Goal: Transaction & Acquisition: Purchase product/service

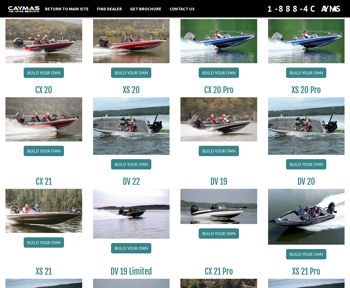
scroll to position [561, 0]
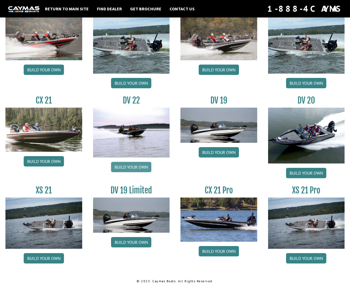
click at [134, 164] on link "Build your own" at bounding box center [131, 167] width 40 height 10
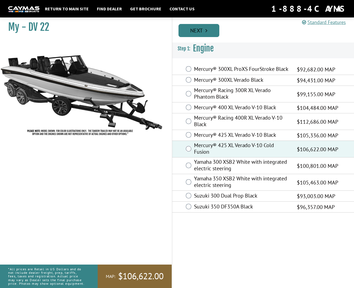
click at [199, 34] on link "Next" at bounding box center [199, 30] width 41 height 13
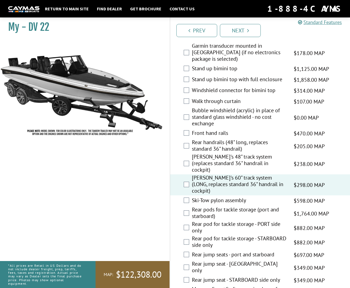
scroll to position [953, 0]
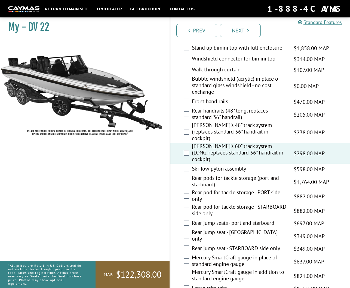
click at [189, 174] on div "Rear pods for tackle storage (port and starboard) $1,764.00 MAP $2,083.00 MSRP" at bounding box center [260, 181] width 180 height 14
click at [183, 174] on div "Rear pods for tackle storage (port and starboard) $1,764.00 MAP $2,083.00 MSRP" at bounding box center [260, 181] width 180 height 14
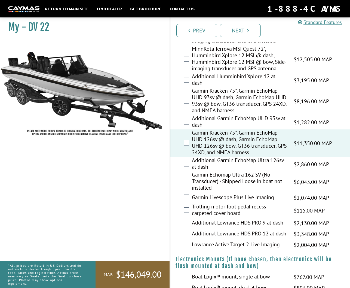
scroll to position [245, 0]
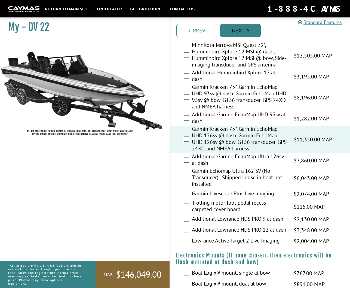
click at [238, 33] on link "Next" at bounding box center [240, 30] width 41 height 13
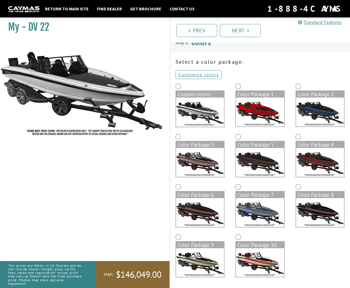
scroll to position [0, 0]
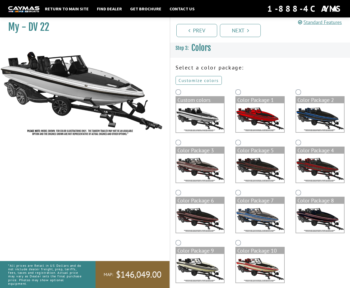
click at [191, 81] on link "Customize colors" at bounding box center [199, 80] width 46 height 9
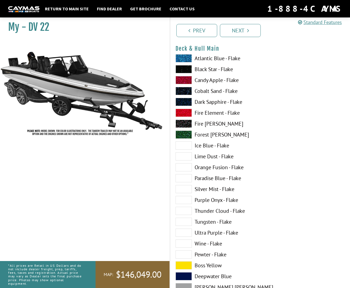
scroll to position [54, 0]
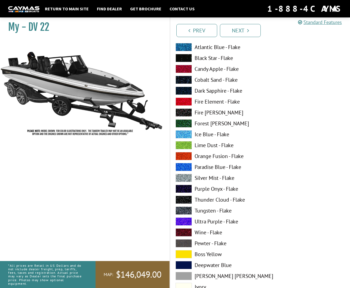
click at [202, 186] on label "Purple Onyx - Flake" at bounding box center [215, 189] width 79 height 8
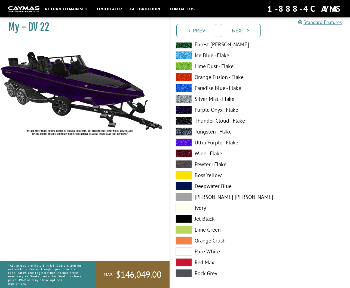
scroll to position [136, 0]
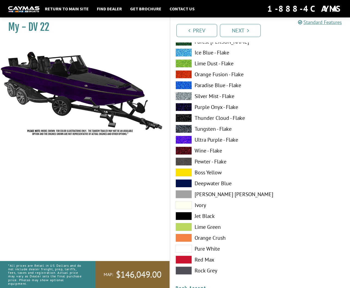
click at [205, 246] on label "Pure White" at bounding box center [215, 248] width 79 height 8
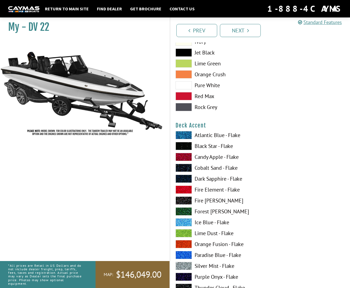
scroll to position [354, 0]
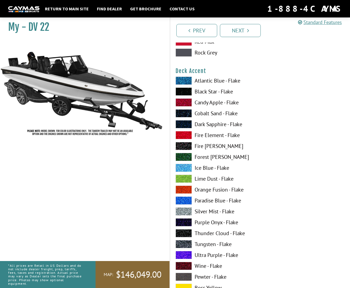
click at [212, 220] on label "Purple Onyx - Flake" at bounding box center [215, 222] width 79 height 8
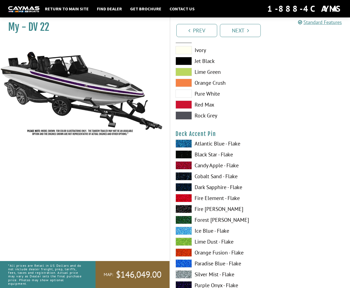
scroll to position [626, 0]
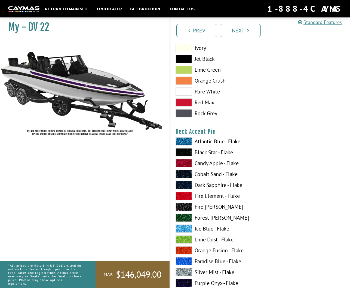
click at [213, 270] on label "Silver Mist - Flake" at bounding box center [215, 272] width 79 height 8
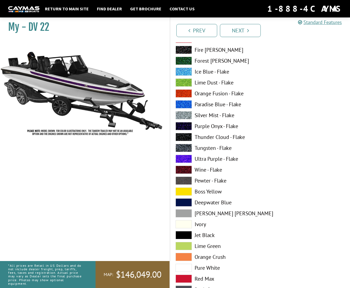
scroll to position [1007, 0]
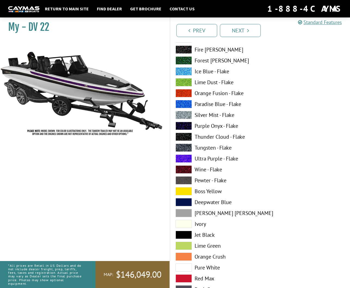
click at [203, 268] on label "Pure White" at bounding box center [215, 267] width 79 height 8
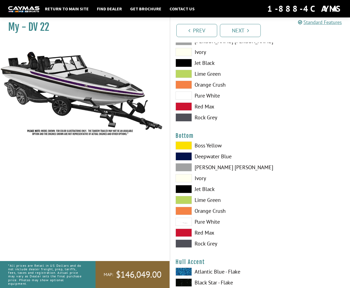
scroll to position [1198, 0]
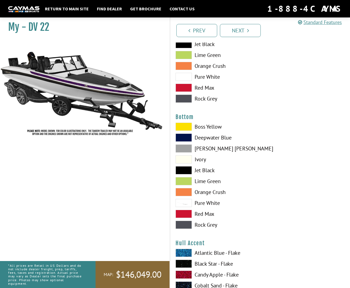
click at [208, 170] on label "Jet Black" at bounding box center [215, 170] width 79 height 8
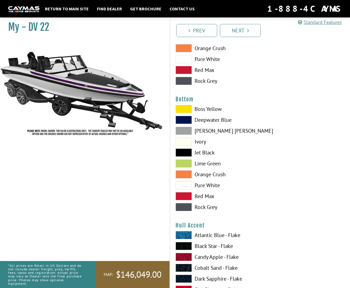
scroll to position [1225, 0]
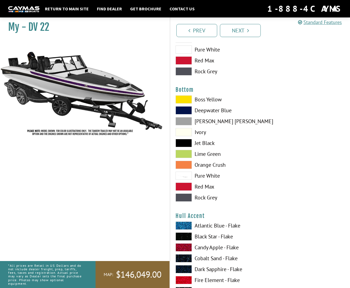
click at [200, 173] on label "Pure White" at bounding box center [215, 175] width 79 height 8
click at [208, 144] on label "Jet Black" at bounding box center [215, 143] width 79 height 8
click at [220, 108] on label "Deepwater Blue" at bounding box center [215, 110] width 79 height 8
click at [206, 143] on label "Jet Black" at bounding box center [215, 143] width 79 height 8
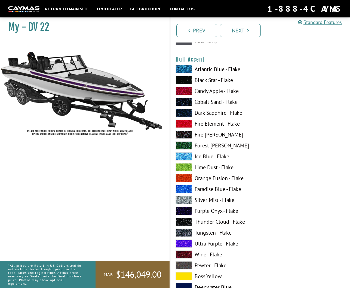
scroll to position [1388, 0]
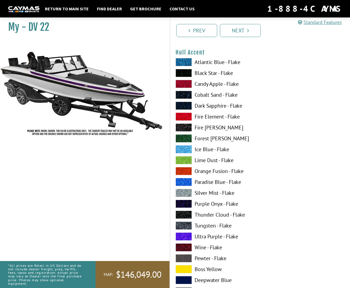
click at [211, 203] on label "Purple Onyx - Flake" at bounding box center [215, 203] width 79 height 8
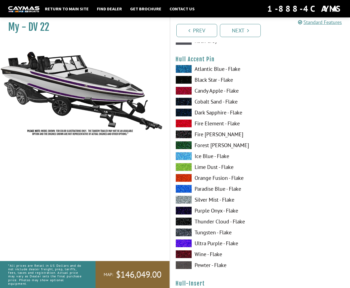
scroll to position [1715, 0]
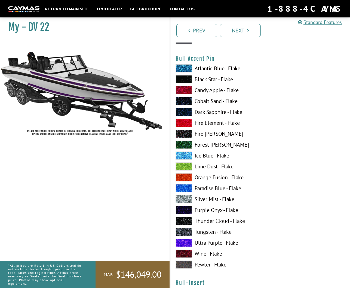
click at [208, 198] on label "Silver Mist - Flake" at bounding box center [215, 199] width 79 height 8
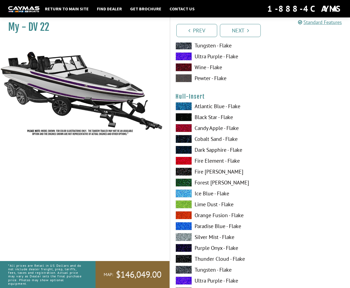
scroll to position [1932, 0]
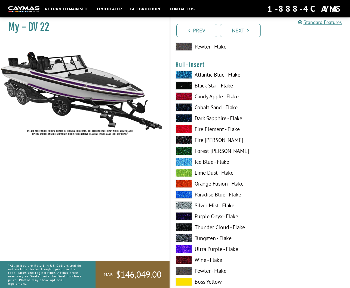
click at [209, 216] on label "Purple Onyx - Flake" at bounding box center [215, 216] width 79 height 8
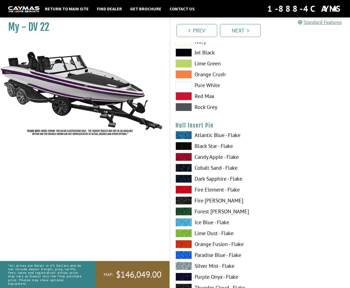
scroll to position [2259, 0]
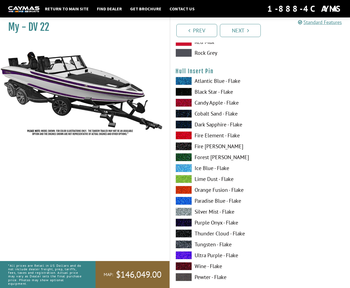
click at [212, 210] on label "Silver Mist - Flake" at bounding box center [215, 211] width 79 height 8
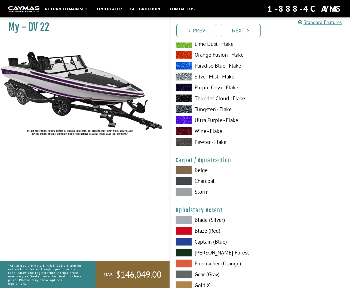
scroll to position [2395, 0]
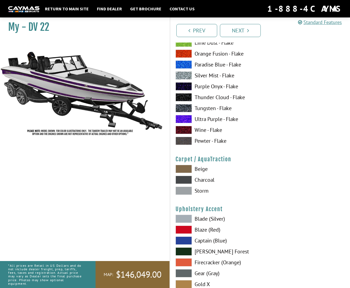
click at [199, 168] on label "Beige" at bounding box center [215, 169] width 79 height 8
click at [210, 179] on label "Charcoal" at bounding box center [215, 180] width 79 height 8
click at [194, 190] on label "Storm" at bounding box center [215, 190] width 79 height 8
click at [202, 170] on label "Beige" at bounding box center [215, 169] width 79 height 8
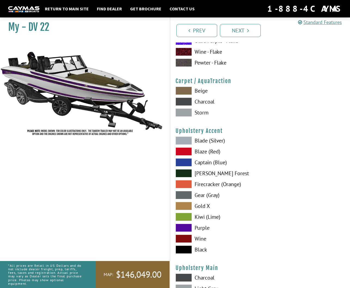
scroll to position [2477, 0]
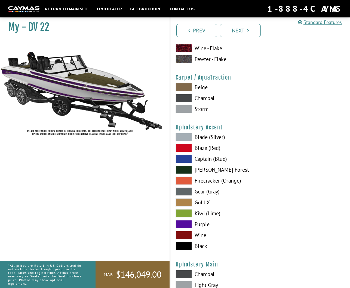
click at [201, 202] on label "Gold X" at bounding box center [215, 202] width 79 height 8
click at [197, 246] on label "Black" at bounding box center [215, 246] width 79 height 8
click at [200, 139] on label "Blade (Silver)" at bounding box center [215, 137] width 79 height 8
click at [200, 148] on label "Blaze (Red)" at bounding box center [215, 148] width 79 height 8
click at [198, 157] on label "Captain (Blue)" at bounding box center [215, 159] width 79 height 8
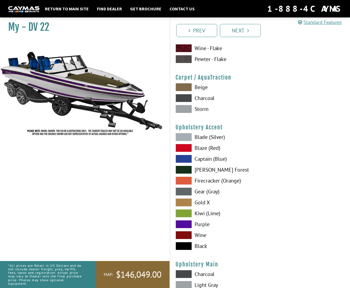
click at [205, 167] on label "Zander Forest" at bounding box center [215, 169] width 79 height 8
click at [200, 193] on label "Gear (Gray)" at bounding box center [215, 191] width 79 height 8
click at [201, 200] on label "Gold X" at bounding box center [215, 202] width 79 height 8
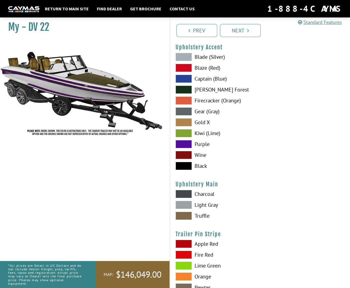
scroll to position [2586, 0]
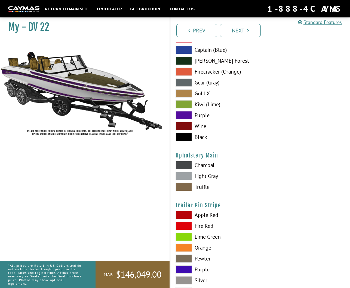
click at [201, 187] on label "Truffle" at bounding box center [215, 187] width 79 height 8
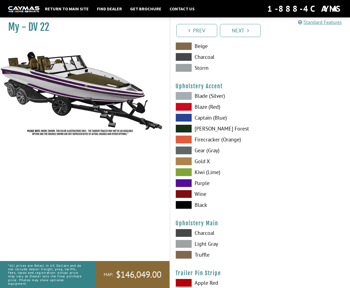
scroll to position [2504, 0]
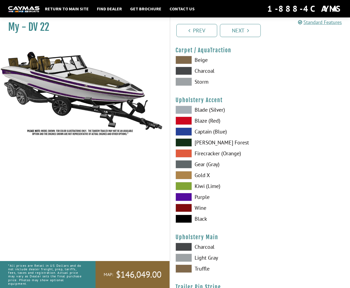
click at [201, 219] on label "Black" at bounding box center [215, 218] width 79 height 8
click at [202, 197] on label "Purple" at bounding box center [215, 197] width 79 height 8
click at [197, 221] on label "Black" at bounding box center [215, 218] width 79 height 8
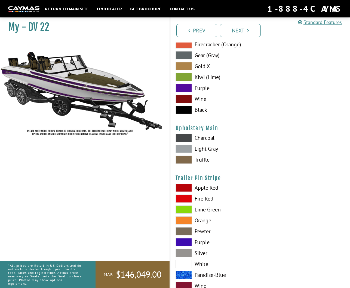
scroll to position [2631, 0]
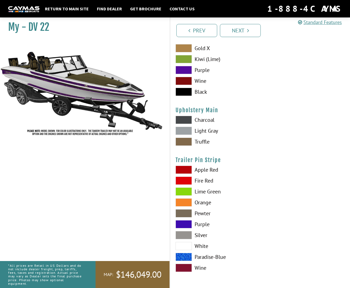
click at [200, 244] on label "White" at bounding box center [215, 246] width 79 height 8
click at [197, 225] on label "Purple" at bounding box center [215, 224] width 79 height 8
click at [234, 29] on link "Next" at bounding box center [240, 30] width 41 height 13
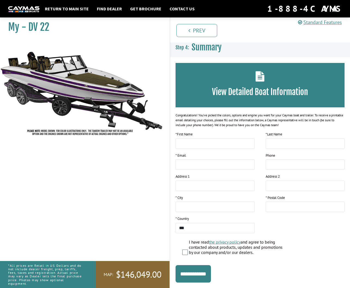
scroll to position [0, 0]
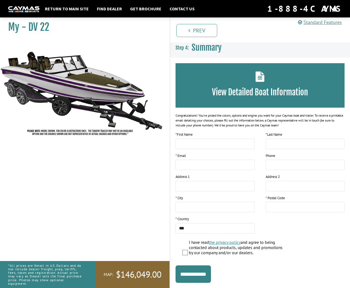
click at [262, 94] on h3 "View Detailed Boat Information" at bounding box center [260, 92] width 153 height 10
click at [259, 82] on div "View Detailed Boat Information" at bounding box center [260, 85] width 169 height 44
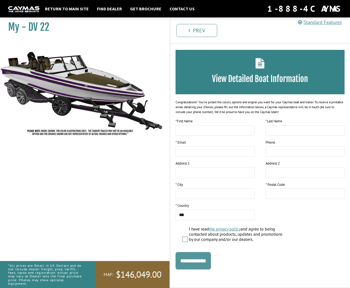
click at [203, 261] on input "**********" at bounding box center [193, 260] width 35 height 17
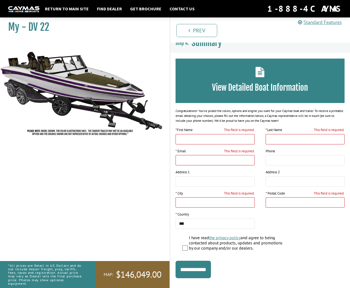
scroll to position [0, 0]
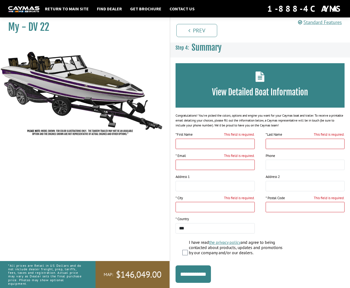
click at [200, 48] on span "Summary" at bounding box center [207, 47] width 30 height 10
click at [202, 143] on input "This field is required." at bounding box center [215, 144] width 79 height 10
type input "*****"
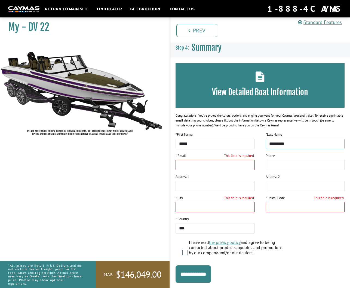
type input "*********"
click at [212, 165] on input "This field is required." at bounding box center [215, 164] width 79 height 10
type input "**********"
click at [205, 208] on input "This field is required." at bounding box center [215, 207] width 79 height 10
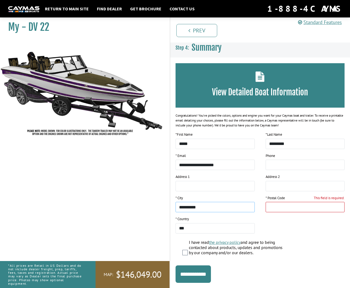
type input "**********"
type input "*****"
click at [253, 81] on div "View Detailed Boat Information" at bounding box center [260, 85] width 169 height 44
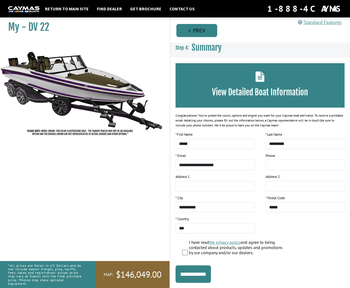
click at [202, 33] on link "Prev" at bounding box center [196, 30] width 41 height 13
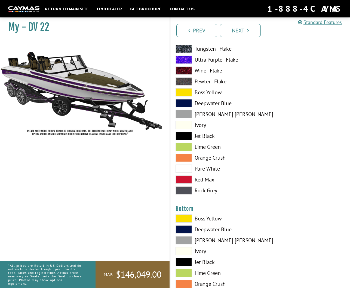
scroll to position [1198, 0]
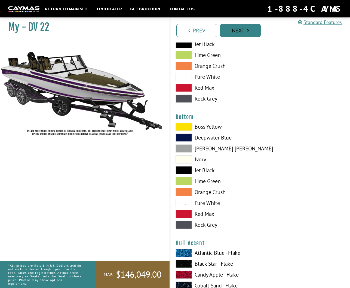
click at [237, 29] on link "Next" at bounding box center [240, 30] width 41 height 13
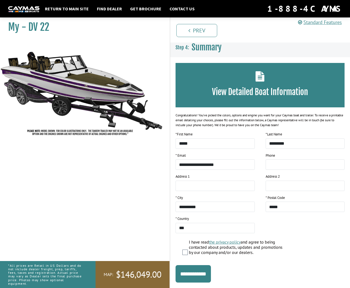
scroll to position [0, 0]
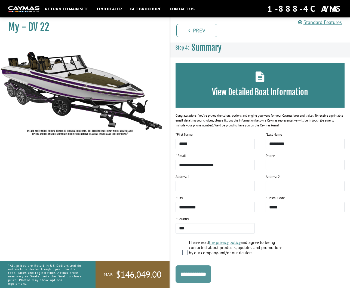
click at [198, 275] on input "**********" at bounding box center [193, 273] width 35 height 17
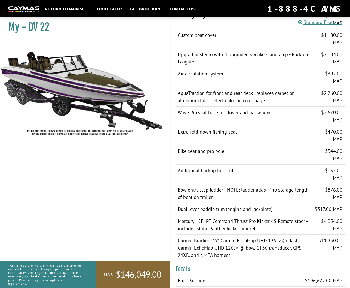
scroll to position [778, 0]
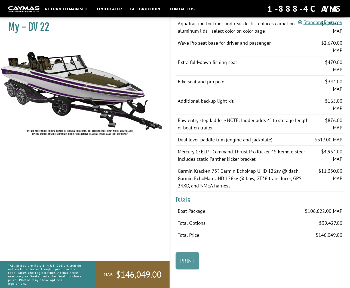
click at [190, 260] on link "Print" at bounding box center [188, 260] width 24 height 17
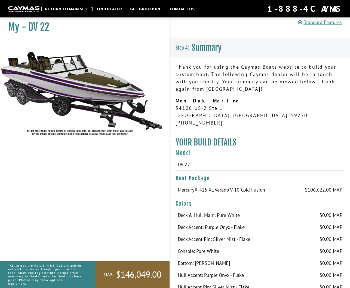
click at [67, 8] on link "Return to main site" at bounding box center [66, 8] width 49 height 7
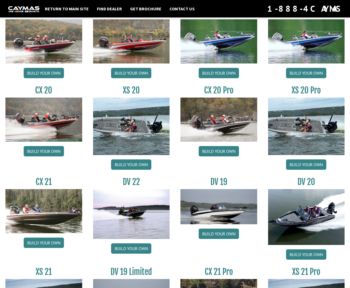
scroll to position [517, 0]
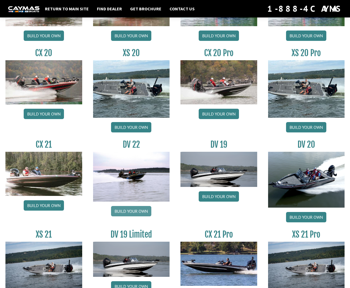
click at [130, 213] on link "Build your own" at bounding box center [131, 211] width 40 height 10
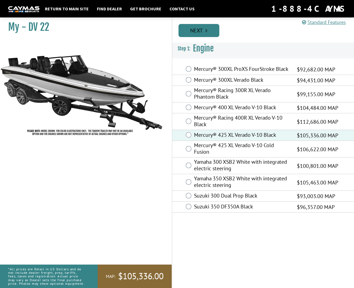
click at [203, 27] on link "Next" at bounding box center [199, 30] width 41 height 13
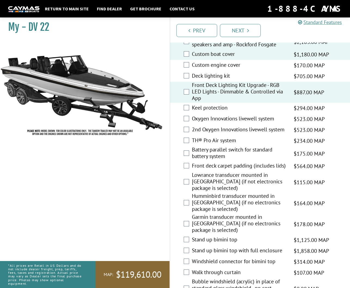
scroll to position [762, 0]
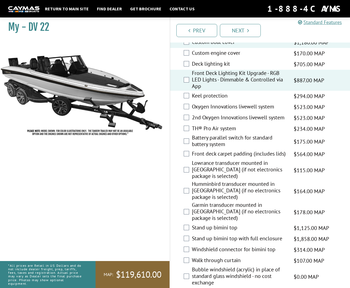
click at [183, 102] on div "Keel protection $294.00 MAP $347.00 MSRP" at bounding box center [260, 96] width 180 height 11
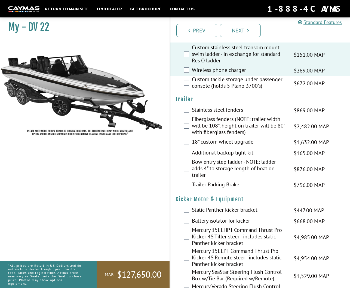
scroll to position [1361, 0]
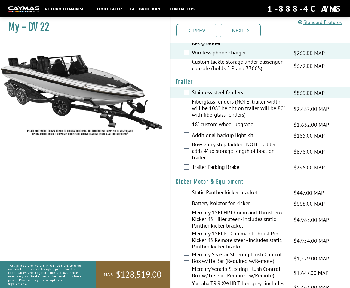
click at [185, 141] on div "Bow entry step ladder - NOTE: ladder adds 4" to storage length of boat on trail…" at bounding box center [260, 151] width 180 height 21
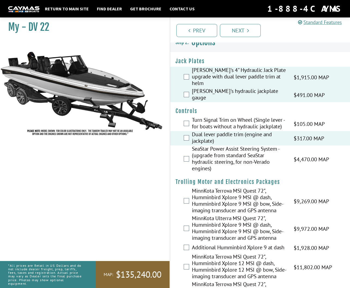
scroll to position [0, 0]
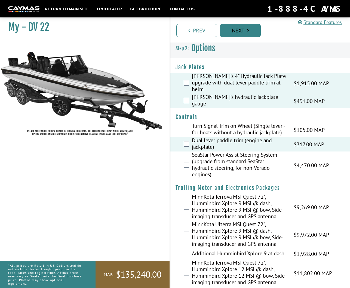
click at [244, 29] on link "Next" at bounding box center [240, 30] width 41 height 13
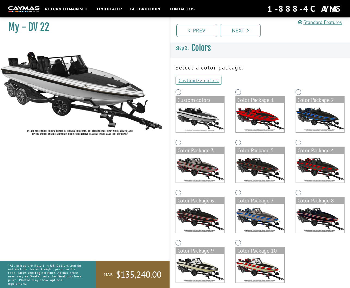
click at [194, 112] on img at bounding box center [200, 117] width 48 height 29
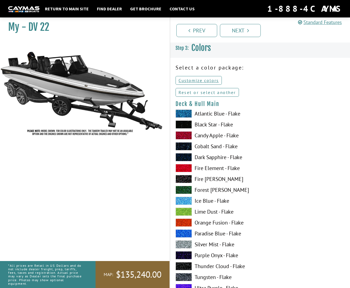
click at [194, 93] on link "Reset or select another" at bounding box center [207, 92] width 63 height 9
click at [199, 95] on link "Reset or select another" at bounding box center [207, 92] width 63 height 9
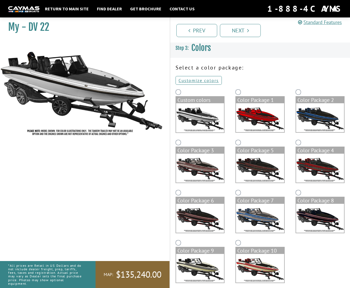
click at [210, 120] on img at bounding box center [200, 117] width 48 height 29
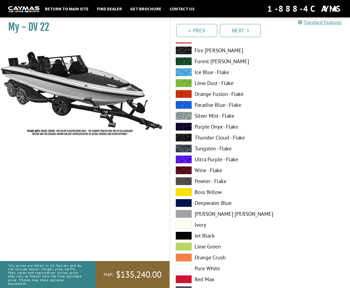
scroll to position [163, 0]
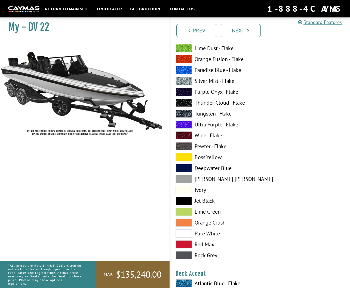
click at [185, 146] on span at bounding box center [184, 146] width 16 height 8
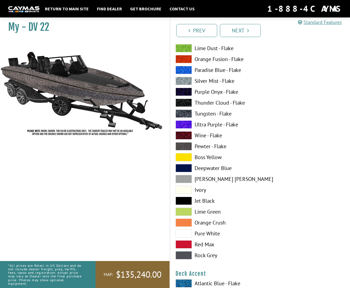
click at [185, 146] on span at bounding box center [184, 146] width 16 height 8
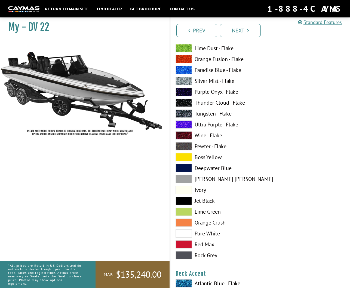
click at [209, 235] on label "Pure White" at bounding box center [215, 233] width 79 height 8
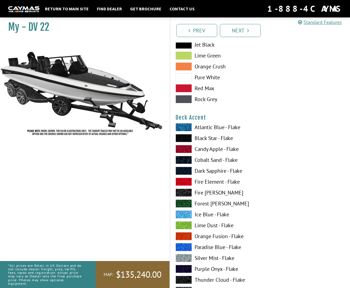
scroll to position [327, 0]
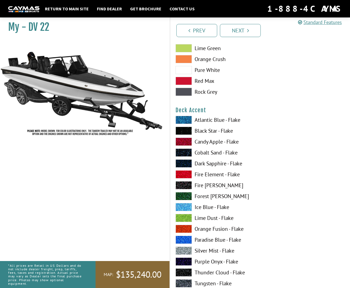
click at [204, 237] on label "Paradise Blue - Flake" at bounding box center [215, 239] width 79 height 8
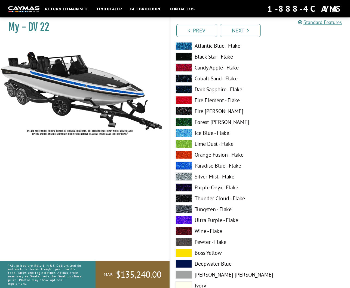
scroll to position [408, 0]
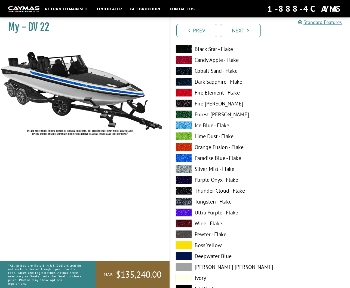
click at [213, 236] on label "Pewter - Flake" at bounding box center [215, 234] width 79 height 8
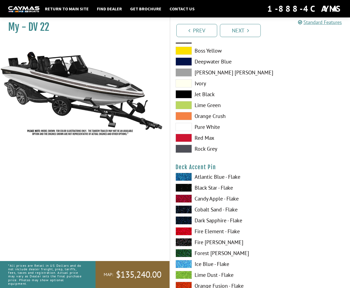
scroll to position [626, 0]
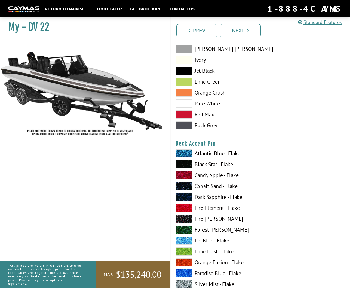
click at [208, 165] on label "Black Star - Flake" at bounding box center [215, 164] width 79 height 8
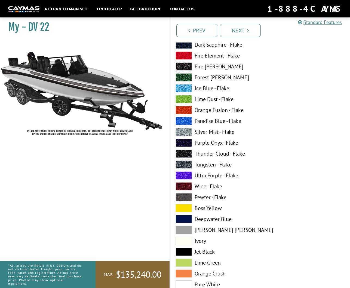
scroll to position [1007, 0]
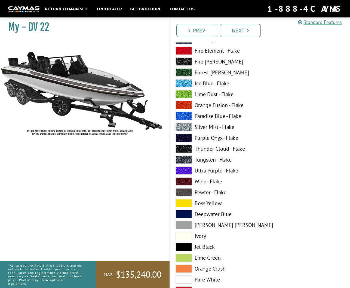
click at [201, 191] on label "Pewter - Flake" at bounding box center [215, 192] width 79 height 8
click at [207, 277] on label "Pure White" at bounding box center [215, 279] width 79 height 8
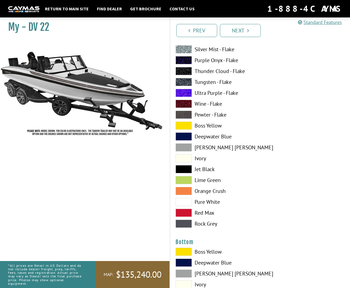
scroll to position [1170, 0]
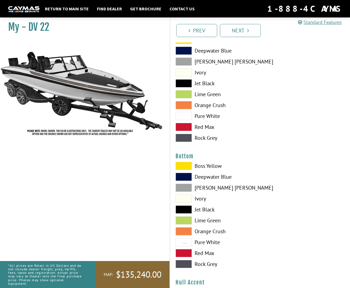
click at [198, 208] on label "Jet Black" at bounding box center [215, 209] width 79 height 8
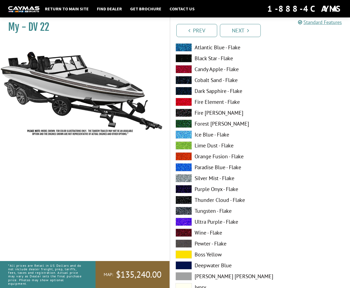
scroll to position [1415, 0]
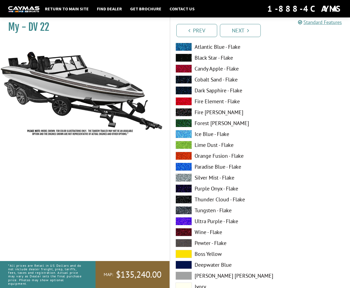
click at [211, 243] on label "Pewter - Flake" at bounding box center [215, 243] width 79 height 8
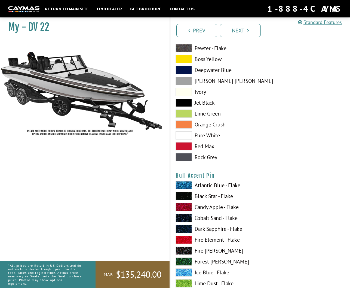
scroll to position [1633, 0]
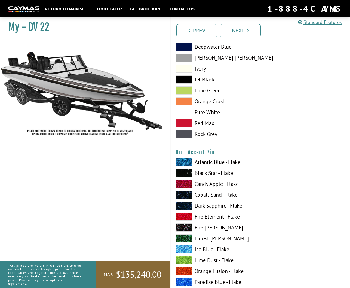
click at [214, 171] on label "Black Star - Flake" at bounding box center [215, 173] width 79 height 8
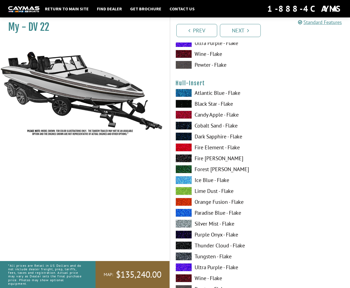
scroll to position [1987, 0]
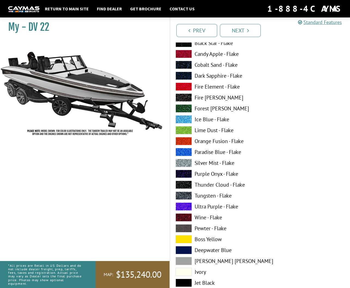
click at [216, 229] on label "Pewter - Flake" at bounding box center [215, 228] width 79 height 8
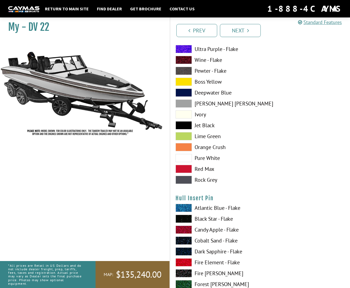
scroll to position [2177, 0]
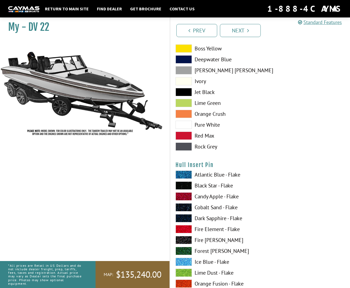
click at [213, 184] on label "Black Star - Flake" at bounding box center [215, 185] width 79 height 8
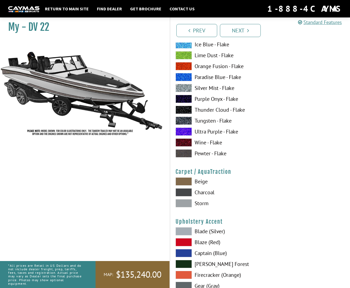
scroll to position [2395, 0]
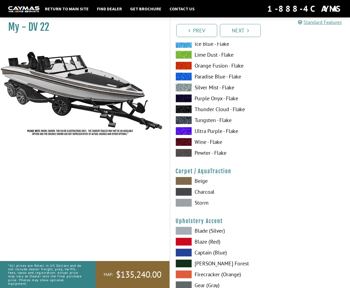
click at [196, 183] on label "Beige" at bounding box center [215, 181] width 79 height 8
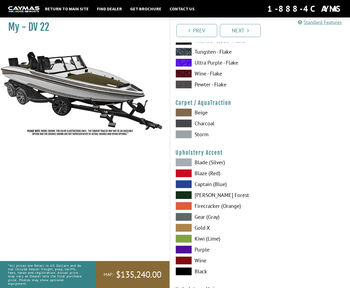
scroll to position [2477, 0]
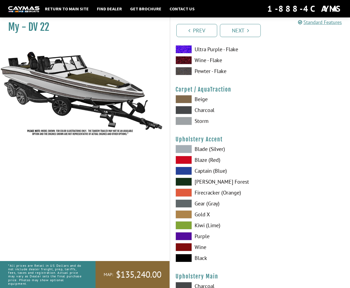
click at [202, 260] on label "Black" at bounding box center [215, 258] width 79 height 8
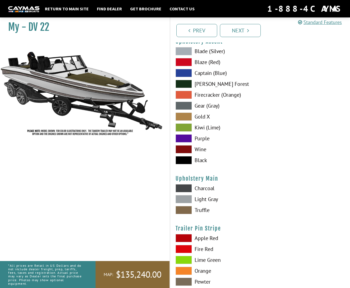
scroll to position [2586, 0]
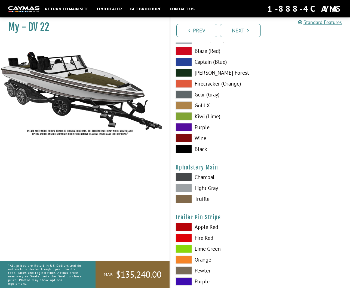
click at [205, 199] on label "Truffle" at bounding box center [215, 199] width 79 height 8
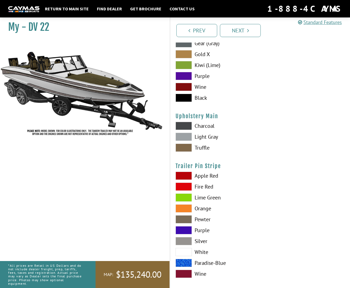
scroll to position [2643, 0]
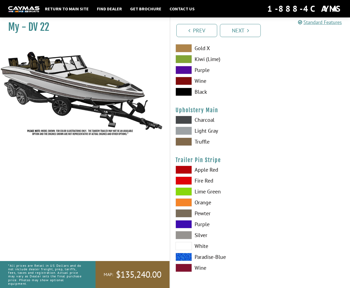
click at [202, 246] on label "White" at bounding box center [215, 246] width 79 height 8
click at [232, 34] on link "Next" at bounding box center [240, 30] width 41 height 13
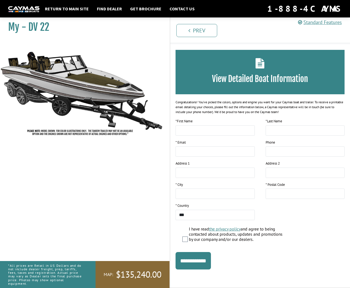
scroll to position [0, 0]
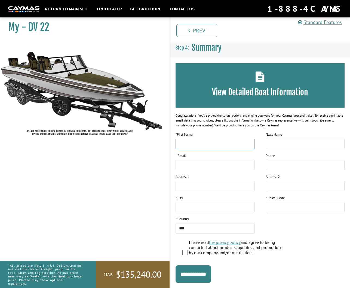
click at [212, 146] on input "text" at bounding box center [215, 144] width 79 height 10
type input "*****"
type input "*********"
click at [200, 167] on input "email" at bounding box center [215, 164] width 79 height 10
type input "**********"
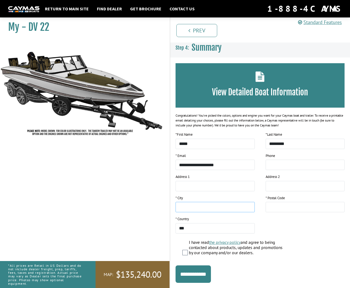
click at [188, 211] on input "text" at bounding box center [215, 207] width 79 height 10
type input "**********"
type input "*****"
click at [197, 275] on input "**********" at bounding box center [193, 273] width 35 height 17
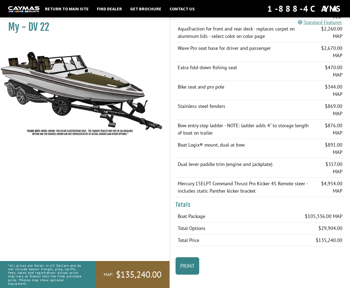
scroll to position [831, 0]
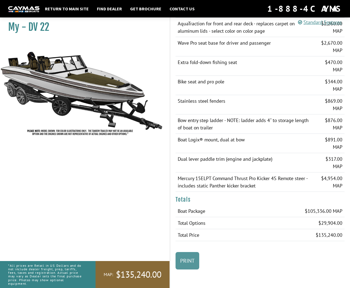
click at [185, 259] on link "Print" at bounding box center [188, 260] width 24 height 17
